Goal: Task Accomplishment & Management: Manage account settings

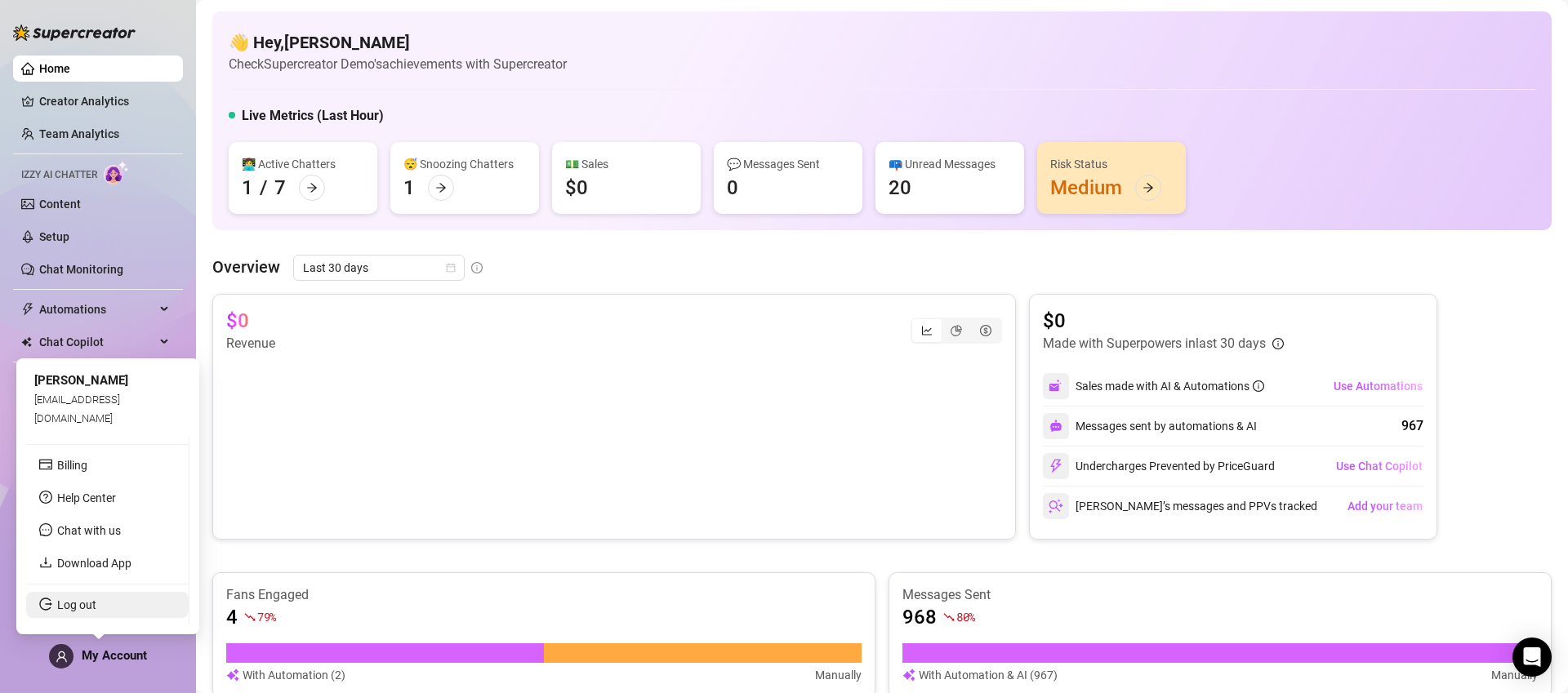
click at [96, 603] on link "Log out" at bounding box center [77, 606] width 39 height 13
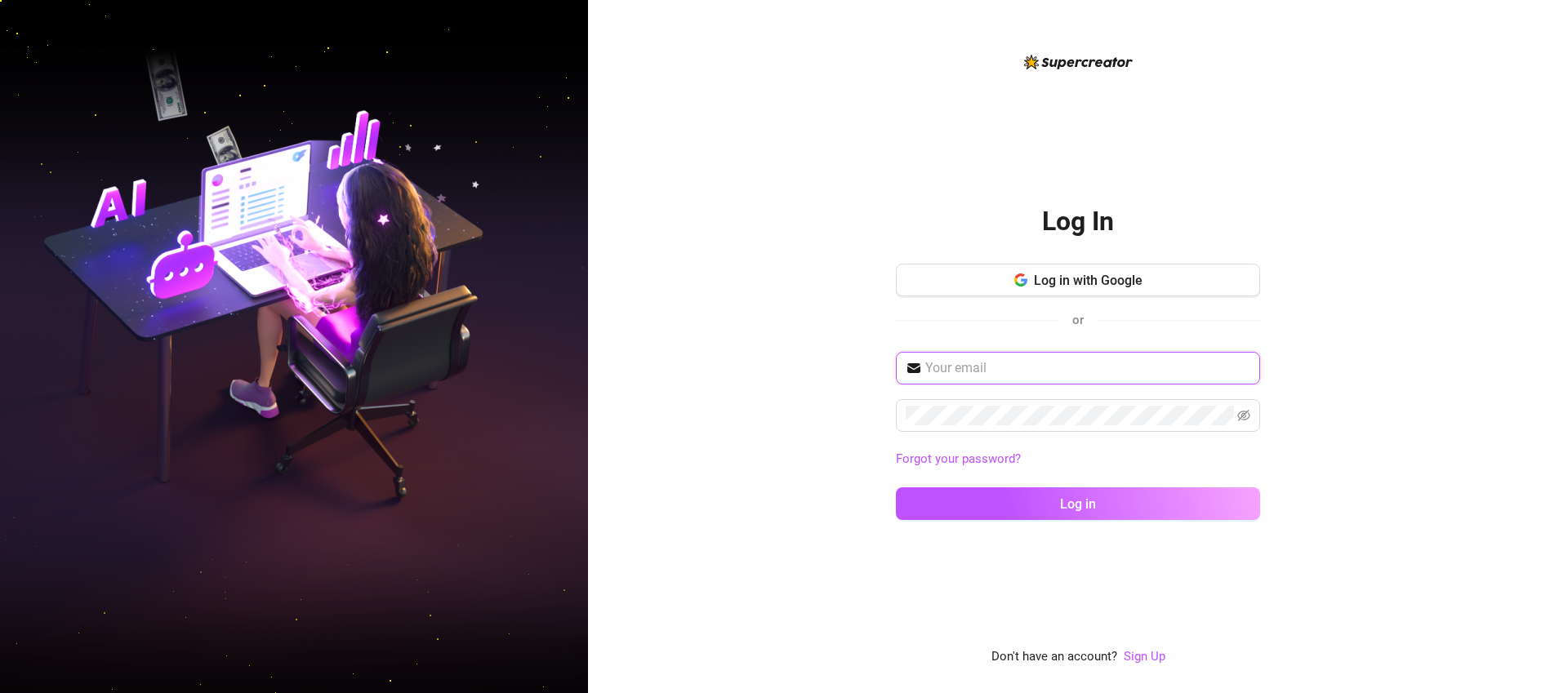
type input "[EMAIL_ADDRESS][DOMAIN_NAME]"
click at [1098, 280] on span "Log in with Google" at bounding box center [1088, 280] width 109 height 16
